Goal: Task Accomplishment & Management: Manage account settings

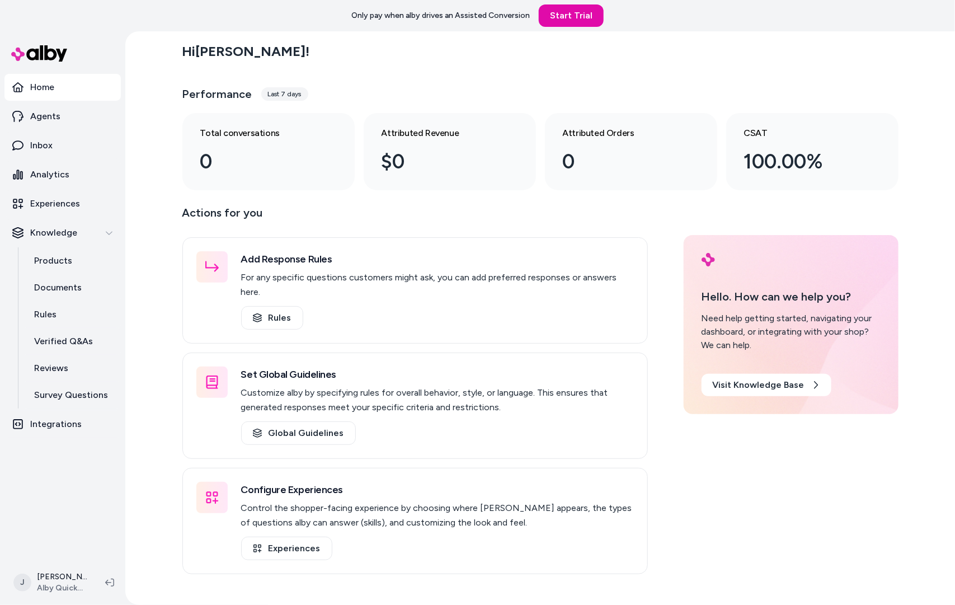
click at [170, 108] on div "Hi [PERSON_NAME] ! Performance Last 7 days Total conversations 0 Attributed Rev…" at bounding box center [540, 318] width 830 height 574
click at [167, 109] on div "Hi [PERSON_NAME] ! Performance Last 7 days Total conversations 0 Attributed Rev…" at bounding box center [540, 318] width 830 height 574
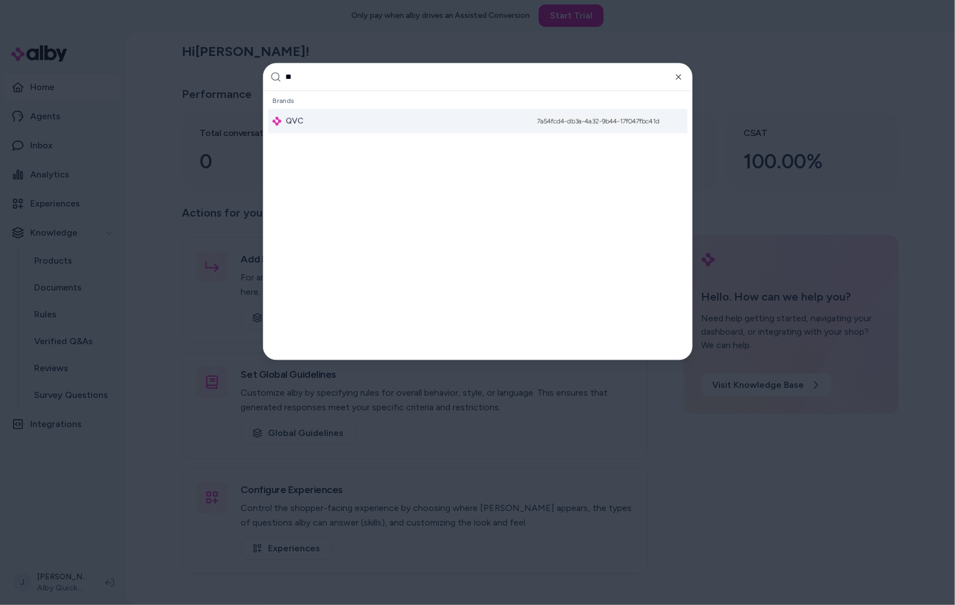
type input "**"
click at [325, 116] on div "QVC 7a54fcd4-db3a-4a32-9b44-17f047fbc41d" at bounding box center [478, 121] width 420 height 25
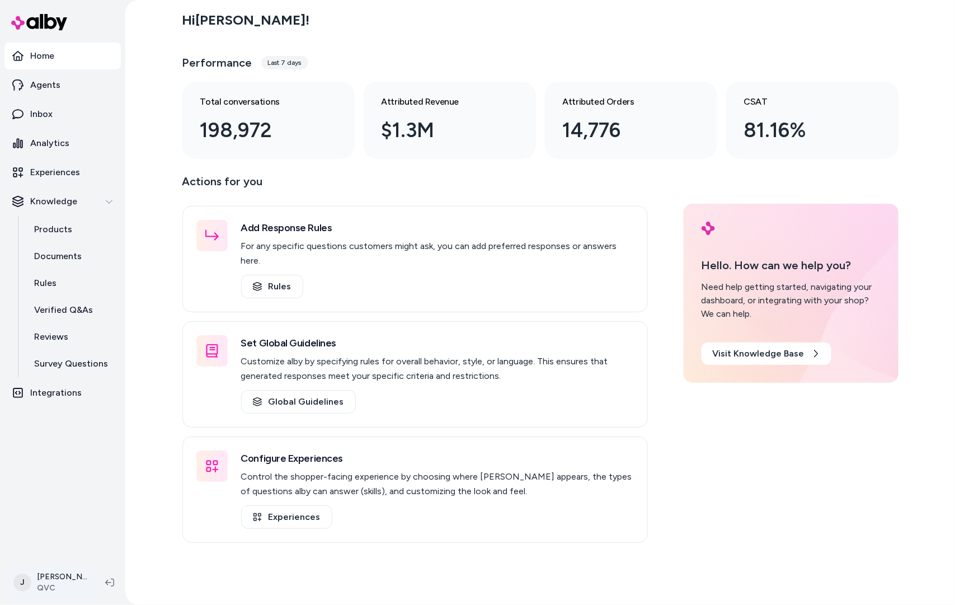
click at [50, 586] on html "Home Agents Inbox Analytics Experiences Knowledge Products Documents Rules Veri…" at bounding box center [477, 302] width 955 height 605
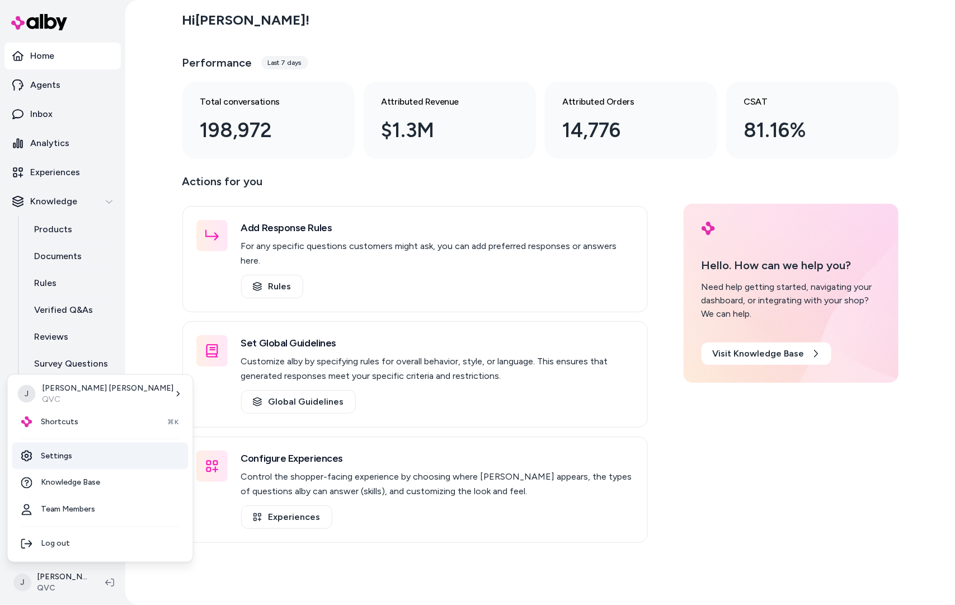
click at [65, 460] on link "Settings" at bounding box center [100, 456] width 176 height 27
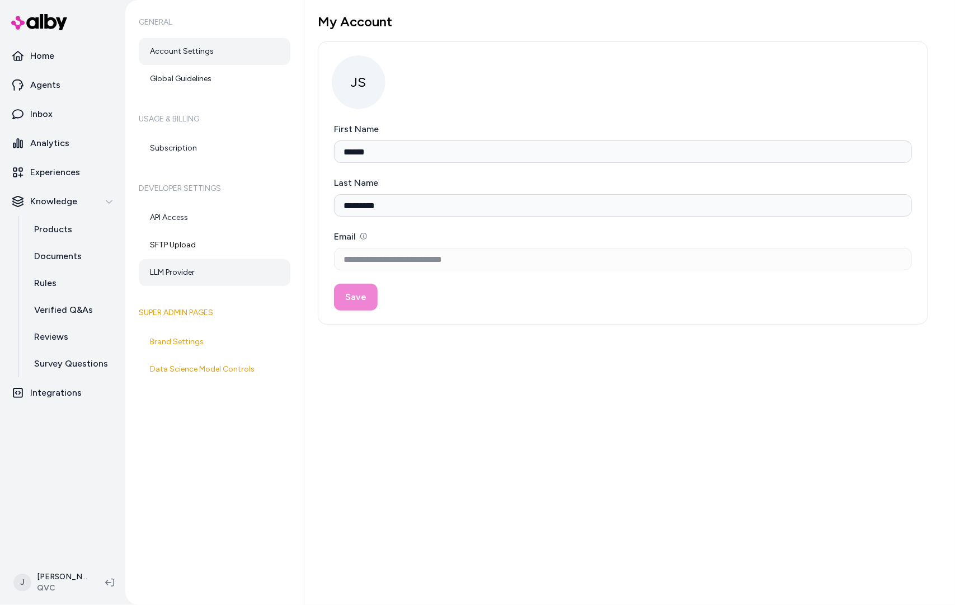
click at [189, 276] on link "LLM Provider" at bounding box center [215, 272] width 152 height 27
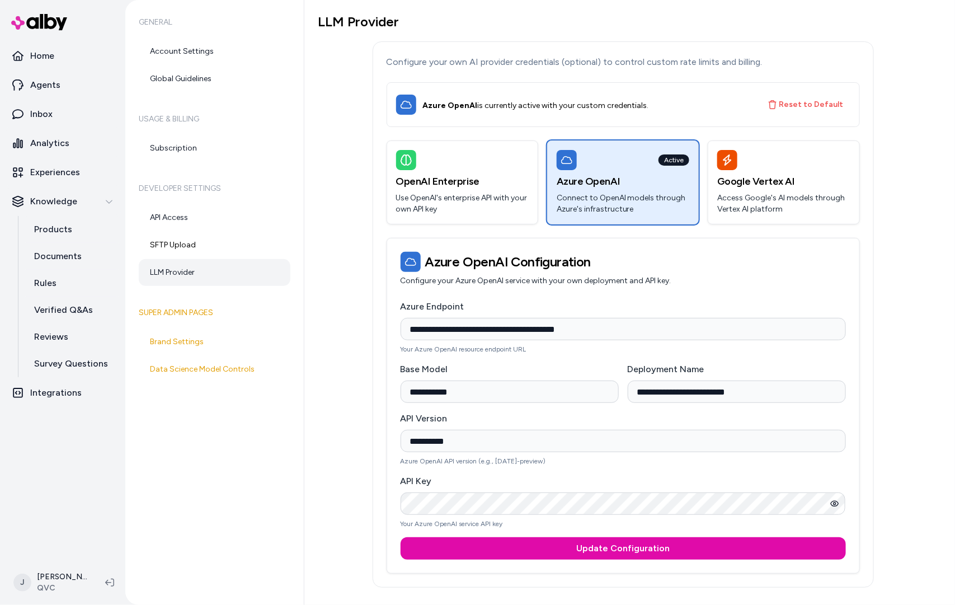
click at [842, 505] on button "button" at bounding box center [835, 504] width 22 height 22
click at [838, 504] on icon "button" at bounding box center [835, 503] width 9 height 9
